Goal: Task Accomplishment & Management: Use online tool/utility

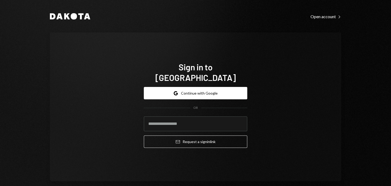
type input "**********"
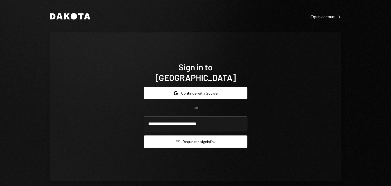
click at [185, 136] on button "Email Request a sign in link" at bounding box center [195, 142] width 103 height 12
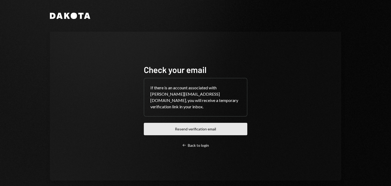
click at [200, 132] on button "Resend verification email" at bounding box center [195, 129] width 103 height 12
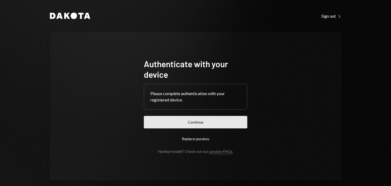
click at [225, 126] on button "Continue" at bounding box center [195, 122] width 103 height 12
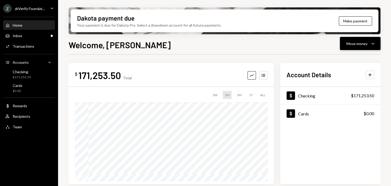
click at [371, 46] on icon "Caret Down" at bounding box center [373, 43] width 6 height 6
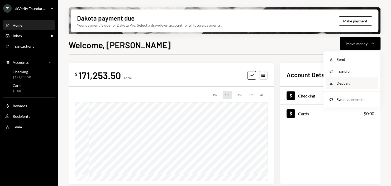
click at [350, 85] on div "Deposit" at bounding box center [356, 84] width 39 height 6
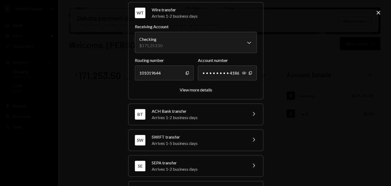
scroll to position [44, 0]
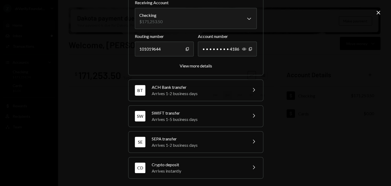
click at [188, 166] on div "Crypto deposit" at bounding box center [198, 165] width 92 height 6
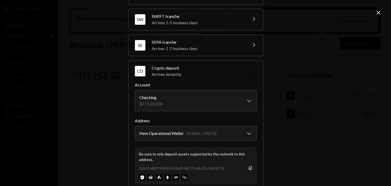
scroll to position [78, 0]
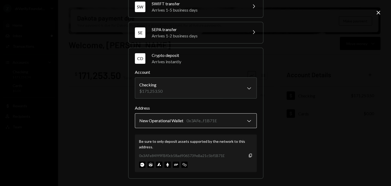
click at [210, 122] on body "Z zkVerify Foundat... Caret Down Home Home Inbox Inbox Activities Transactions …" at bounding box center [195, 93] width 391 height 186
click at [249, 156] on icon "button" at bounding box center [250, 155] width 3 height 3
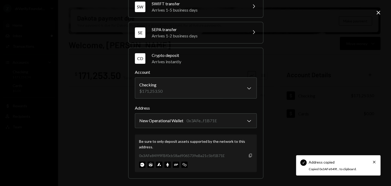
click at [249, 156] on icon "button" at bounding box center [250, 155] width 3 height 3
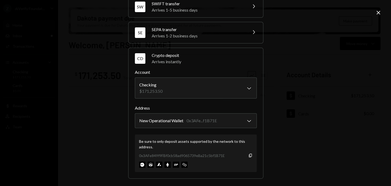
click at [377, 15] on icon "Close" at bounding box center [378, 13] width 6 height 6
